Goal: Information Seeking & Learning: Learn about a topic

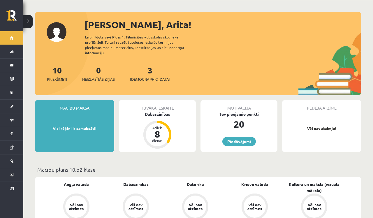
scroll to position [24, 0]
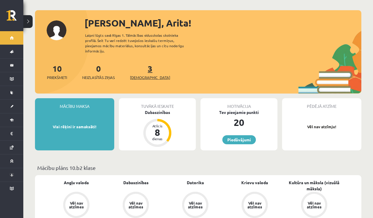
click at [141, 75] on span "[DEMOGRAPHIC_DATA]" at bounding box center [150, 78] width 40 height 6
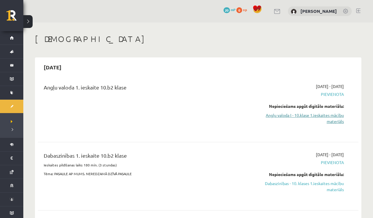
click at [336, 121] on link "Angļu valoda I - 10.klase 1.ieskaites mācību materiāls" at bounding box center [297, 118] width 94 height 12
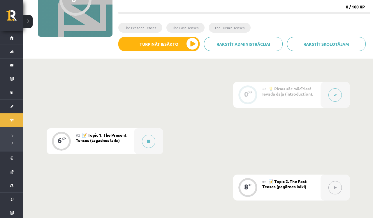
scroll to position [84, 0]
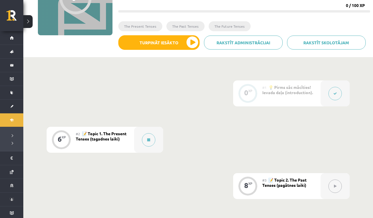
click at [333, 95] on icon at bounding box center [334, 93] width 3 height 3
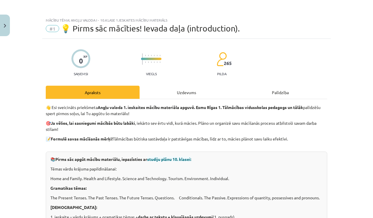
click at [185, 92] on div "Uzdevums" at bounding box center [187, 92] width 94 height 13
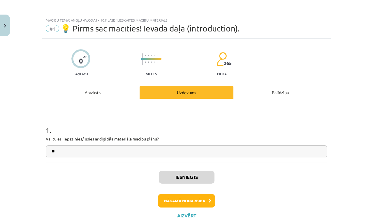
scroll to position [15, 0]
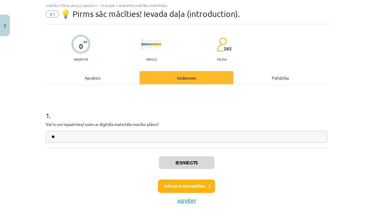
click at [94, 76] on div "Apraksts" at bounding box center [93, 77] width 94 height 13
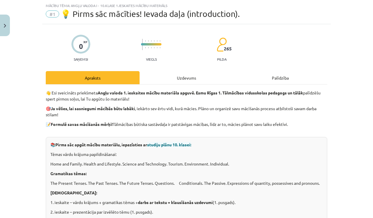
click at [187, 79] on div "Uzdevums" at bounding box center [187, 77] width 94 height 13
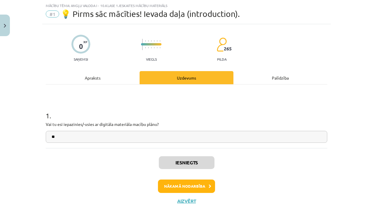
click at [193, 186] on button "Nākamā nodarbība" at bounding box center [186, 186] width 57 height 13
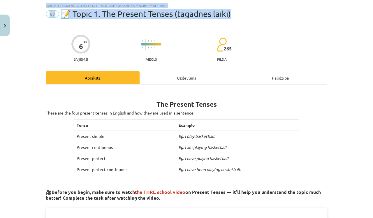
drag, startPoint x: 373, startPoint y: 8, endPoint x: 372, endPoint y: 22, distance: 14.6
click at [372, 22] on div "Mācību tēma: Angļu valoda i - 10.klase 1.ieskaites mācību materiāls #2 📝 Topic …" at bounding box center [186, 109] width 373 height 218
drag, startPoint x: 371, startPoint y: 18, endPoint x: 373, endPoint y: 57, distance: 39.1
click at [373, 57] on div "Mācību tēma: Angļu valoda i - 10.klase 1.ieskaites mācību materiāls #2 📝 Topic …" at bounding box center [186, 109] width 373 height 218
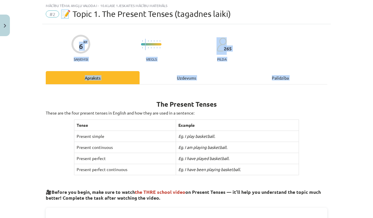
drag, startPoint x: 373, startPoint y: 118, endPoint x: 373, endPoint y: 24, distance: 93.6
click at [373, 28] on div "Mācību tēma: Angļu valoda i - 10.klase 1.ieskaites mācību materiāls #2 📝 Topic …" at bounding box center [186, 109] width 373 height 218
click at [367, 34] on div "Mācību tēma: Angļu valoda i - 10.klase 1.ieskaites mācību materiāls #2 📝 Topic …" at bounding box center [186, 109] width 373 height 218
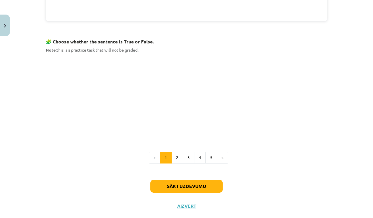
scroll to position [361, 0]
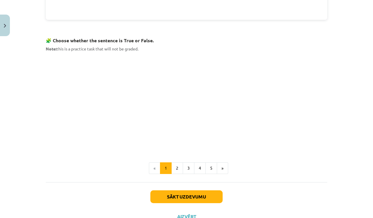
click at [198, 195] on button "Sākt uzdevumu" at bounding box center [186, 196] width 72 height 13
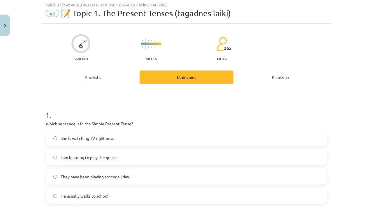
scroll to position [14, 0]
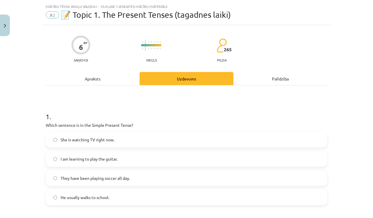
click at [97, 79] on div "Apraksts" at bounding box center [93, 78] width 94 height 13
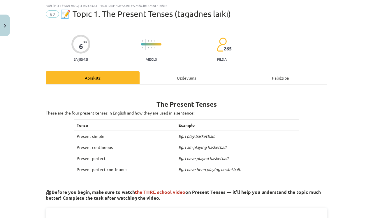
drag, startPoint x: 373, startPoint y: 101, endPoint x: 369, endPoint y: 109, distance: 8.0
click at [370, 109] on div "Mācību tēma: Angļu valoda i - 10.klase 1.ieskaites mācību materiāls #2 📝 Topic …" at bounding box center [186, 109] width 373 height 218
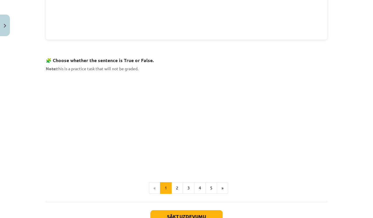
scroll to position [342, 0]
click at [179, 187] on button "2" at bounding box center [177, 188] width 12 height 12
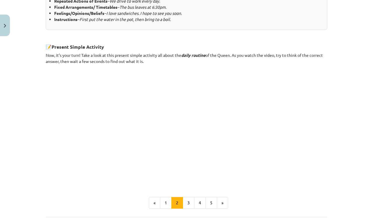
scroll to position [304, 0]
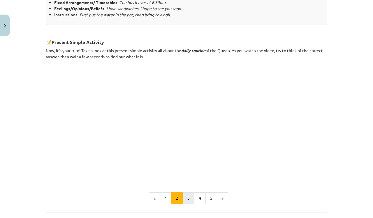
click at [187, 196] on button "3" at bounding box center [189, 198] width 12 height 12
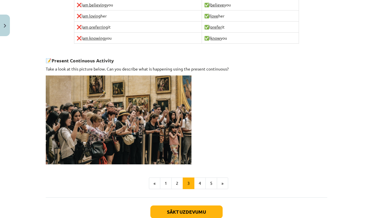
scroll to position [367, 0]
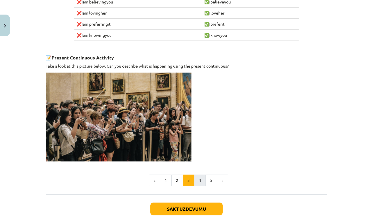
click at [203, 178] on button "4" at bounding box center [200, 181] width 12 height 12
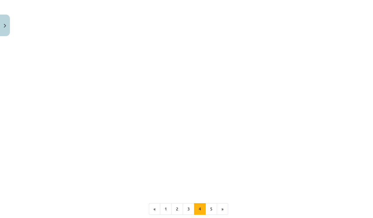
scroll to position [481, 0]
click at [213, 209] on button "5" at bounding box center [212, 215] width 12 height 12
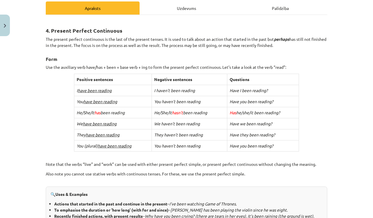
scroll to position [0, 0]
